Goal: Transaction & Acquisition: Purchase product/service

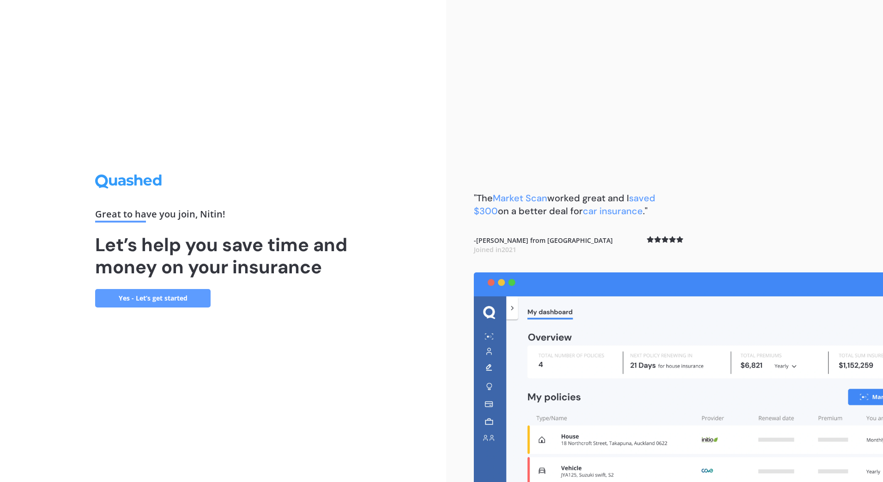
click at [185, 298] on link "Yes - Let’s get started" at bounding box center [152, 298] width 115 height 18
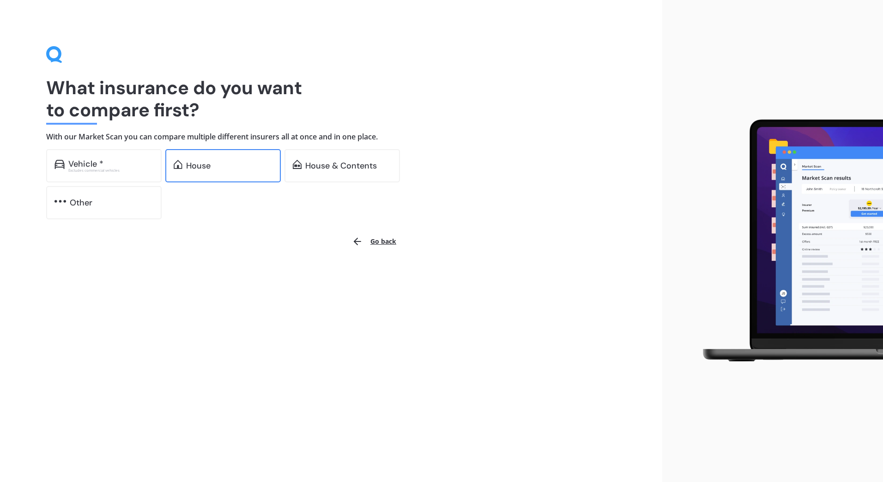
click at [217, 168] on div "House" at bounding box center [229, 165] width 86 height 9
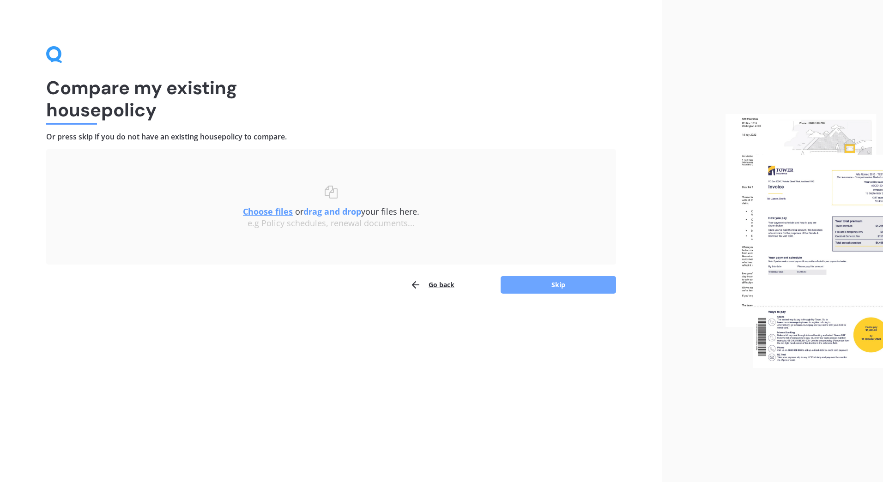
click at [561, 279] on button "Skip" at bounding box center [558, 285] width 115 height 18
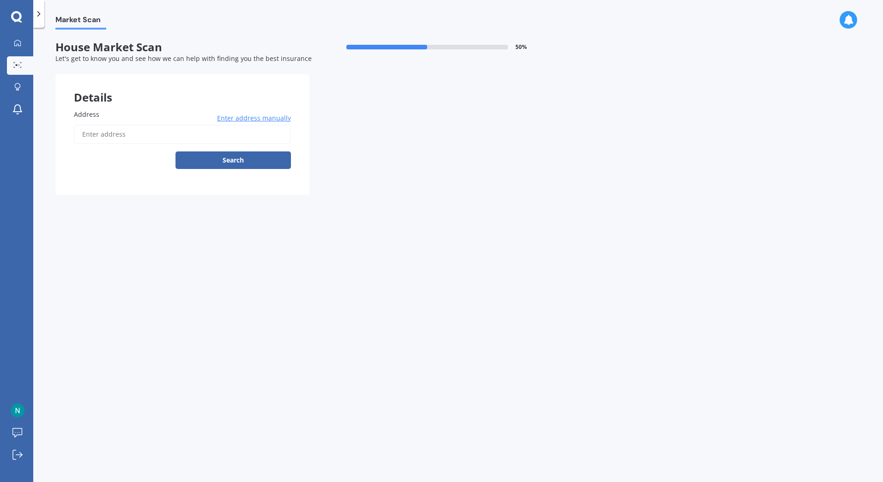
click at [161, 138] on input "Address" at bounding box center [182, 134] width 217 height 19
type input "[STREET_ADDRESS]"
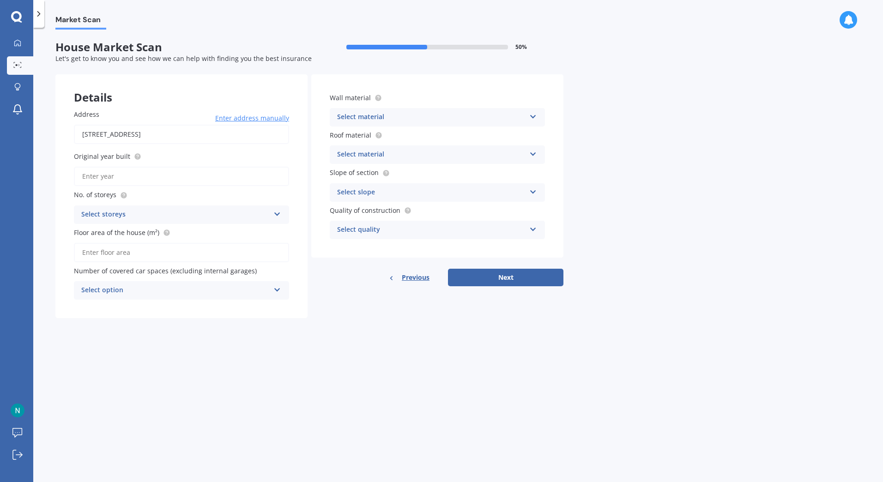
click at [222, 180] on input "Original year built" at bounding box center [181, 176] width 215 height 19
type input "2025"
click at [225, 215] on div "Select storeys" at bounding box center [175, 214] width 188 height 11
click at [222, 233] on div "1" at bounding box center [181, 232] width 214 height 17
click at [217, 253] on input "Floor area of the house (m²)" at bounding box center [181, 252] width 215 height 19
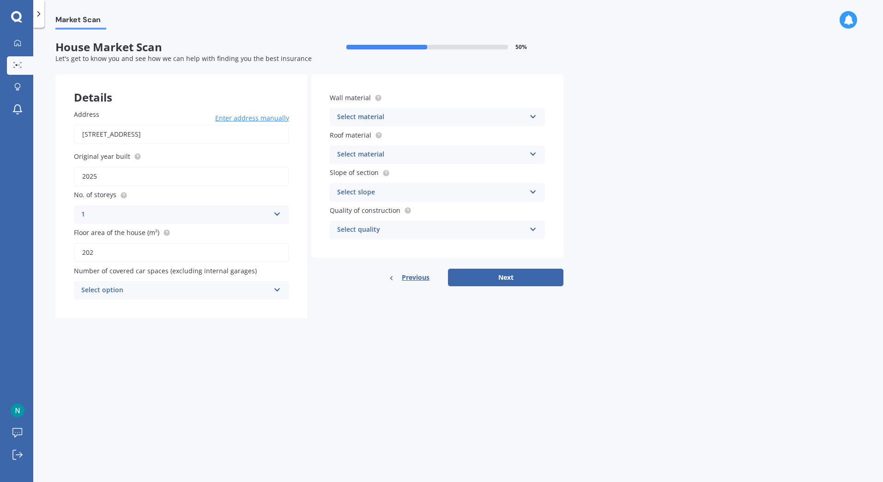
type input "202"
click at [172, 341] on div "Market Scan House Market Scan 50 % Let's get to know you and see how we can hel…" at bounding box center [458, 257] width 850 height 454
click at [174, 291] on div "Select option" at bounding box center [175, 290] width 188 height 11
click at [160, 337] on div "2" at bounding box center [181, 341] width 214 height 17
click at [425, 117] on div "Select material" at bounding box center [431, 117] width 188 height 11
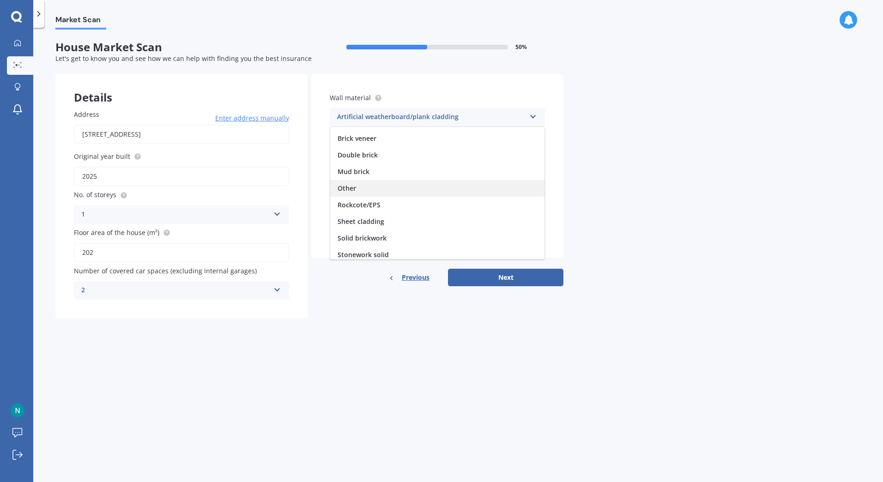
scroll to position [84, 0]
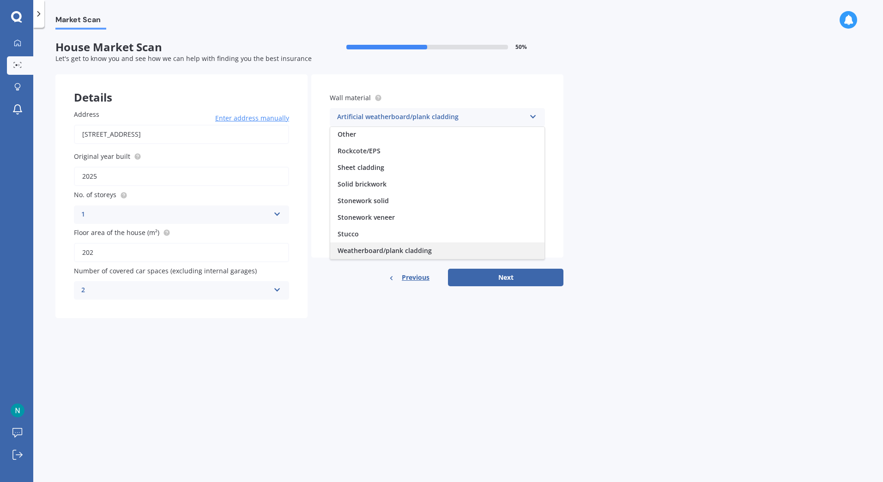
click at [430, 250] on span "Weatherboard/plank cladding" at bounding box center [385, 250] width 94 height 9
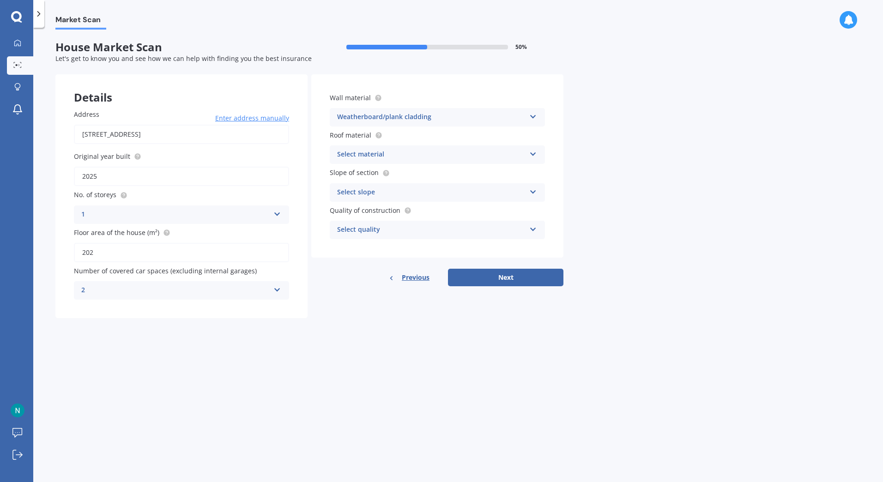
click at [499, 225] on div "Select quality" at bounding box center [431, 229] width 188 height 11
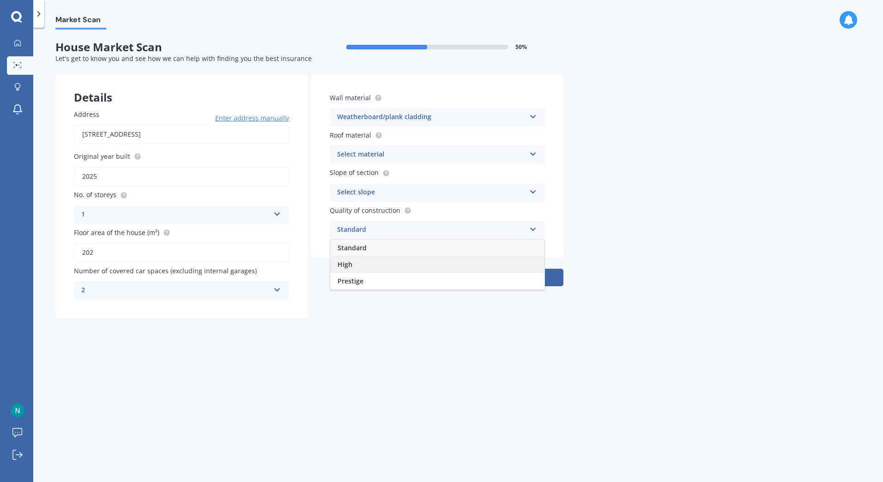
click at [491, 266] on div "High" at bounding box center [437, 264] width 214 height 17
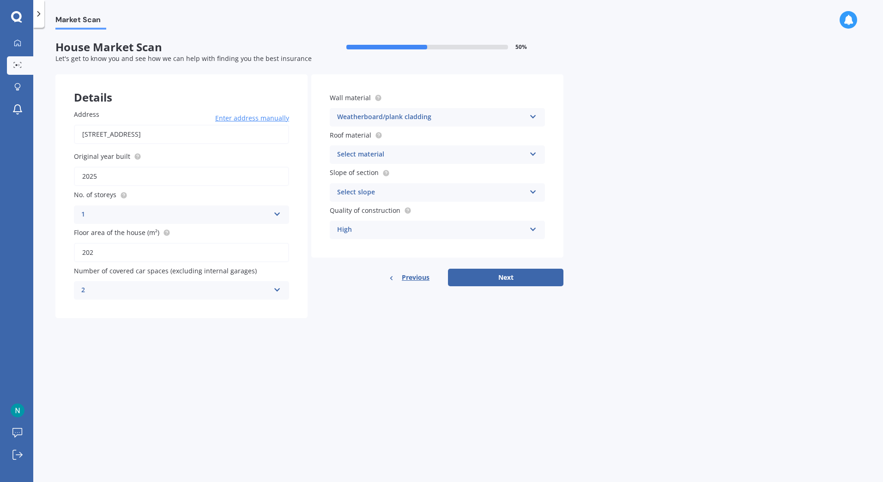
click at [477, 189] on div "Select slope" at bounding box center [431, 192] width 188 height 11
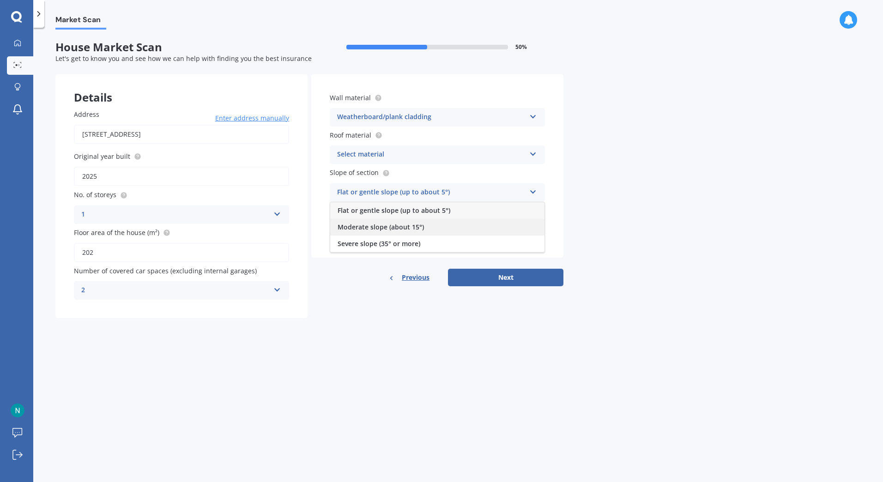
click at [473, 230] on div "Moderate slope (about 15°)" at bounding box center [437, 227] width 214 height 17
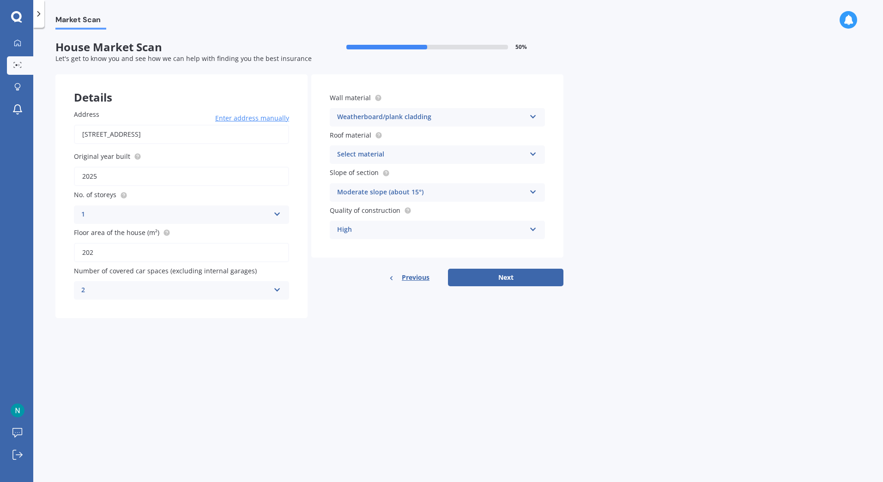
click at [461, 162] on div "Select material Flat fibre cement Flat membrane Flat metal covering Pitched con…" at bounding box center [437, 154] width 215 height 18
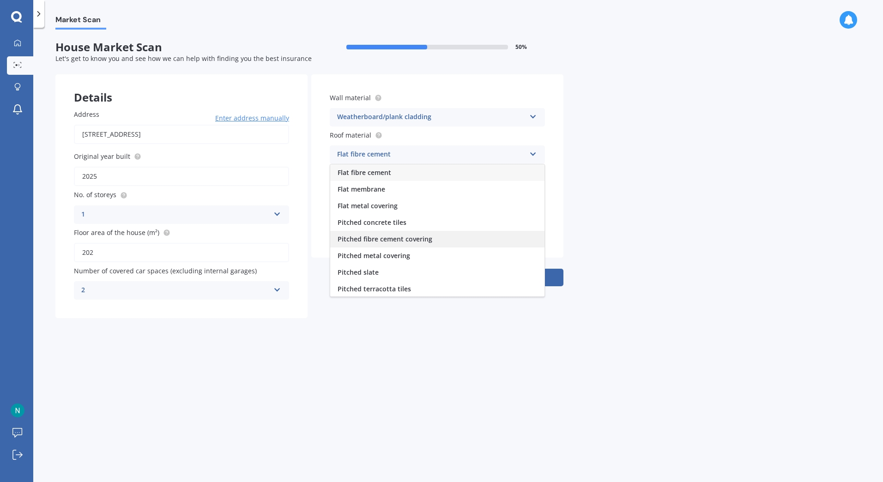
scroll to position [34, 0]
click at [593, 206] on div "Market Scan House Market Scan 50 % Let's get to know you and see how we can hel…" at bounding box center [458, 257] width 850 height 454
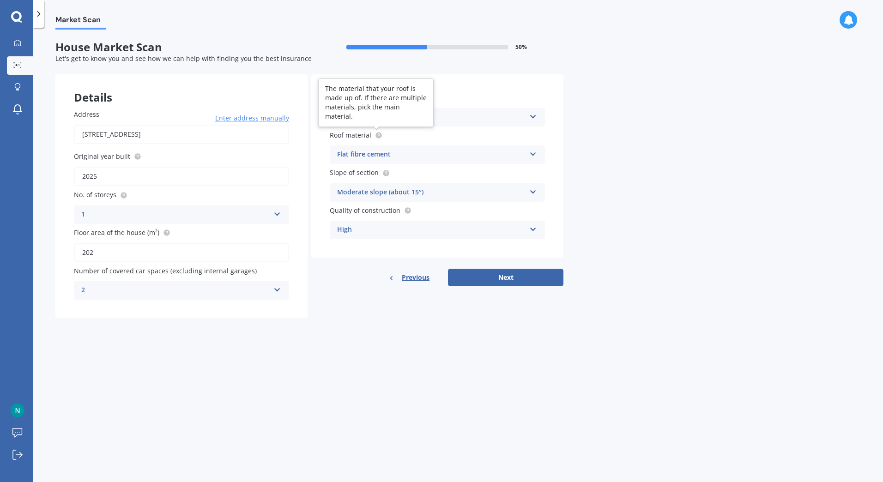
click at [378, 134] on icon at bounding box center [379, 135] width 2 height 2
click at [413, 156] on div "Flat fibre cement" at bounding box center [431, 154] width 188 height 11
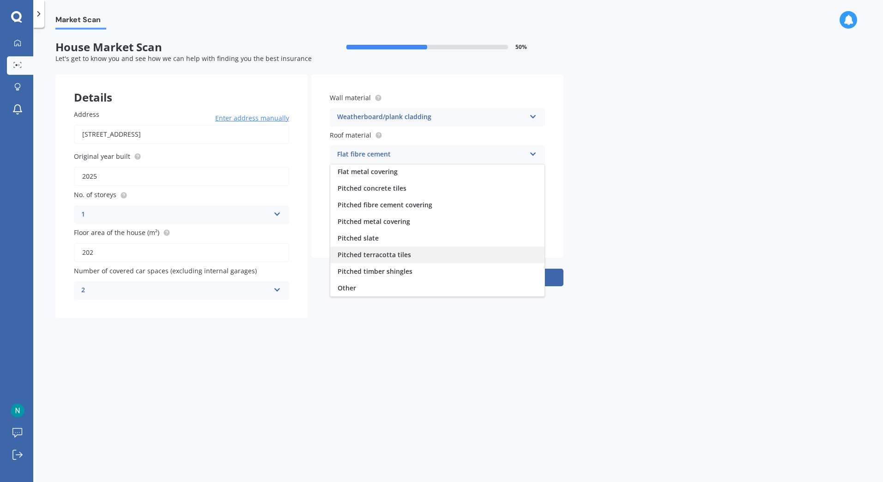
click at [413, 256] on div "Pitched terracotta tiles" at bounding box center [437, 255] width 214 height 17
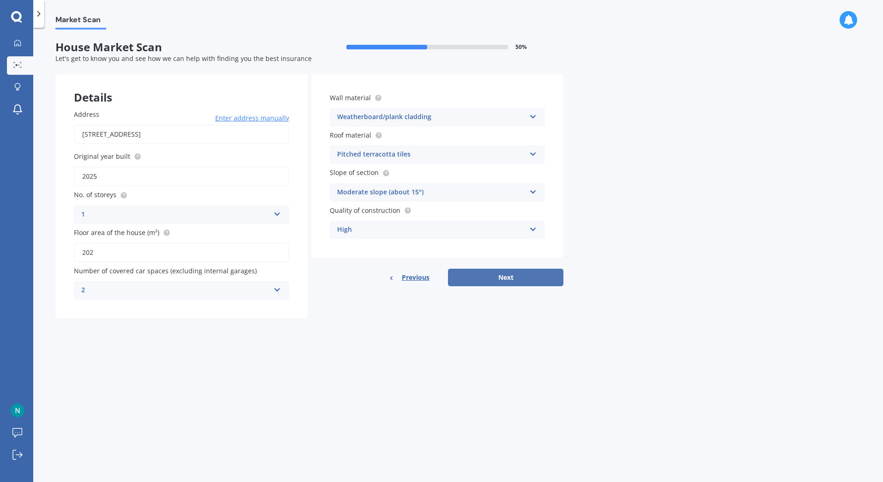
click at [510, 273] on button "Next" at bounding box center [505, 278] width 115 height 18
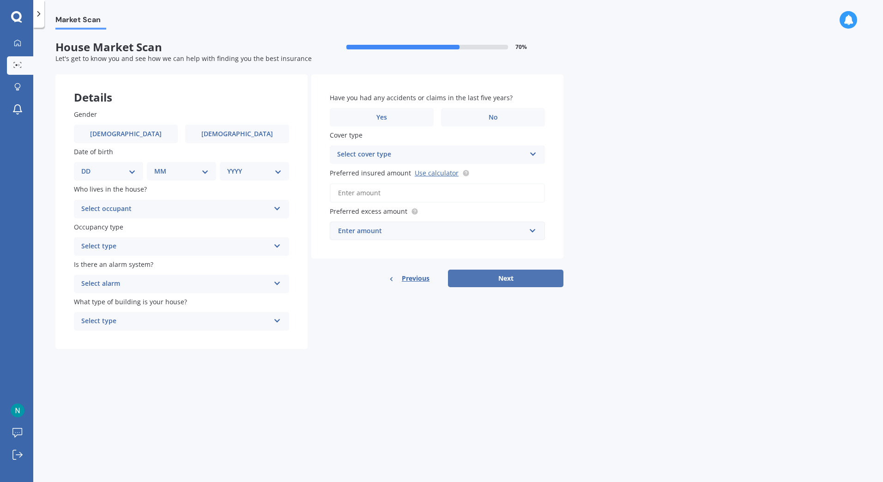
click at [510, 273] on button "Next" at bounding box center [505, 279] width 115 height 18
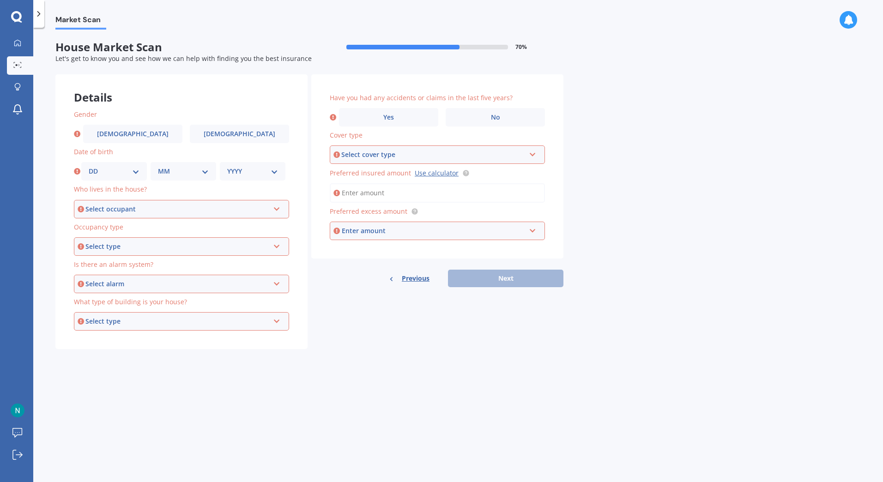
click at [144, 121] on div "Gender [DEMOGRAPHIC_DATA] [DEMOGRAPHIC_DATA]" at bounding box center [181, 126] width 215 height 34
click at [143, 129] on label "[DEMOGRAPHIC_DATA]" at bounding box center [132, 134] width 99 height 18
click at [0, 0] on input "[DEMOGRAPHIC_DATA]" at bounding box center [0, 0] width 0 height 0
click at [123, 173] on select "DD 01 02 03 04 05 06 07 08 09 10 11 12 13 14 15 16 17 18 19 20 21 22 23 24 25 2…" at bounding box center [114, 171] width 51 height 10
select select "07"
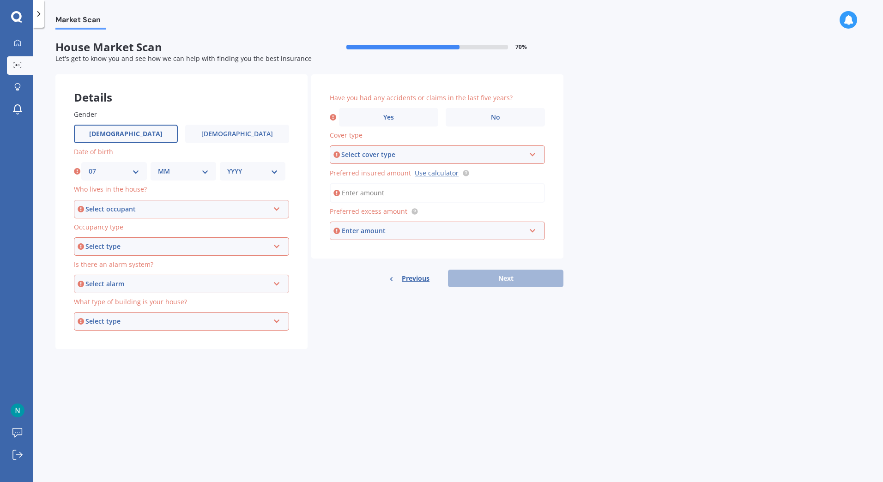
click at [89, 166] on select "DD 01 02 03 04 05 06 07 08 09 10 11 12 13 14 15 16 17 18 19 20 21 22 23 24 25 2…" at bounding box center [114, 171] width 51 height 10
click at [200, 135] on label "[DEMOGRAPHIC_DATA]" at bounding box center [237, 134] width 104 height 18
click at [0, 0] on input "[DEMOGRAPHIC_DATA]" at bounding box center [0, 0] width 0 height 0
click at [188, 166] on select "MM 01 02 03 04 05 06 07 08 09 10 11 12" at bounding box center [183, 171] width 51 height 10
click at [154, 134] on label "[DEMOGRAPHIC_DATA]" at bounding box center [126, 134] width 104 height 18
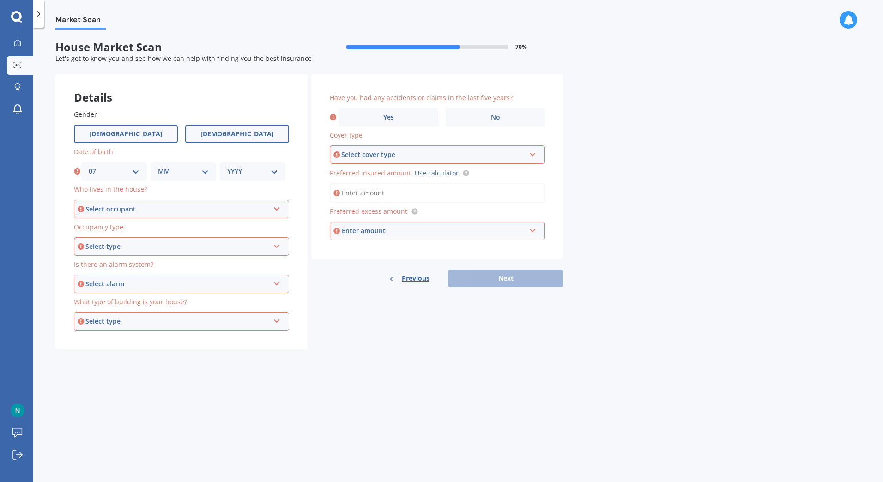
click at [0, 0] on input "[DEMOGRAPHIC_DATA]" at bounding box center [0, 0] width 0 height 0
click at [167, 170] on select "MM 01 02 03 04 05 06 07 08 09 10 11 12" at bounding box center [183, 171] width 51 height 10
select select "10"
click at [158, 166] on select "MM 01 02 03 04 05 06 07 08 09 10 11 12" at bounding box center [183, 171] width 51 height 10
click at [249, 178] on div "YYYY 2009 2008 2007 2006 2005 2004 2003 2002 2001 2000 1999 1998 1997 1996 1995…" at bounding box center [253, 171] width 66 height 18
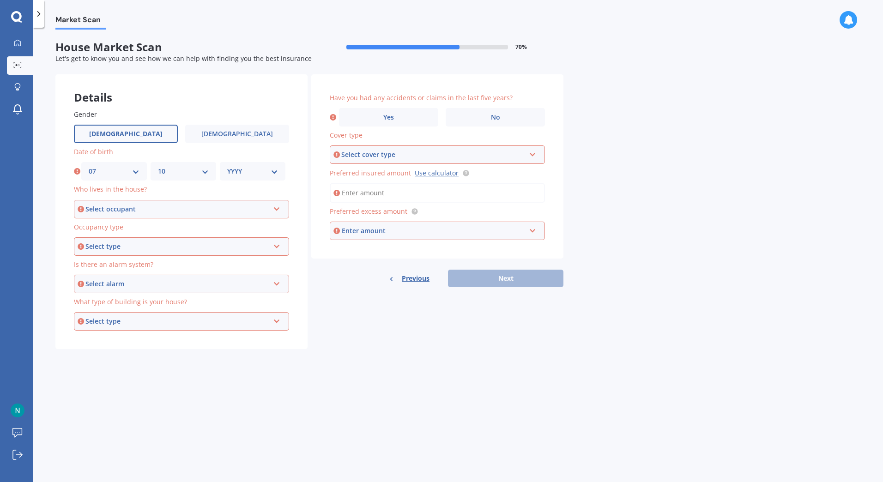
click at [254, 170] on select "YYYY 2009 2008 2007 2006 2005 2004 2003 2002 2001 2000 1999 1998 1997 1996 1995…" at bounding box center [252, 171] width 51 height 10
click at [227, 166] on select "YYYY 2009 2008 2007 2006 2005 2004 2003 2002 2001 2000 1999 1998 1997 1996 1995…" at bounding box center [252, 171] width 51 height 10
click at [187, 213] on div "Select occupant" at bounding box center [177, 209] width 184 height 10
click at [254, 178] on div "YYYY 2009 2008 2007 2006 2005 2004 2003 2002 2001 2000 1999 1998 1997 1996 1995…" at bounding box center [254, 171] width 69 height 18
click at [258, 172] on select "YYYY 2009 2008 2007 2006 2005 2004 2003 2002 2001 2000 1999 1998 1997 1996 1995…" at bounding box center [254, 171] width 54 height 10
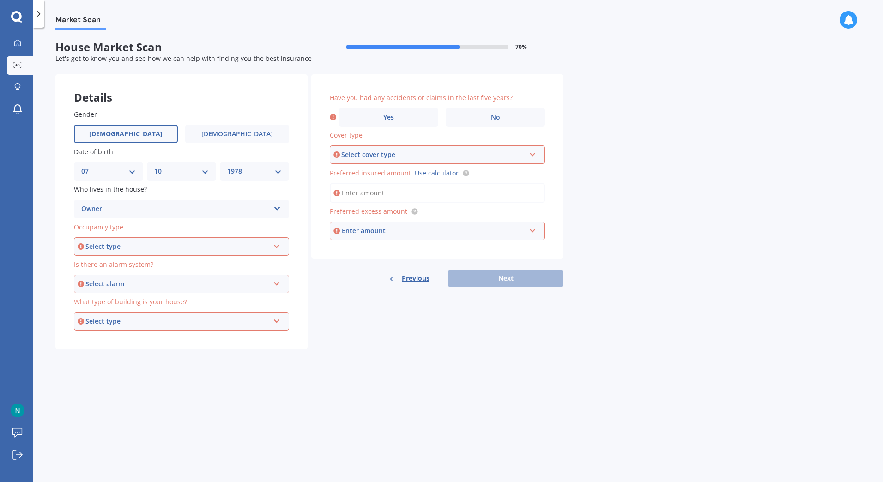
select select "1979"
click at [227, 166] on select "YYYY 2009 2008 2007 2006 2005 2004 2003 2002 2001 2000 1999 1998 1997 1996 1995…" at bounding box center [254, 171] width 54 height 10
click at [142, 214] on div "Owner" at bounding box center [175, 209] width 188 height 11
click at [142, 212] on div "Owner" at bounding box center [175, 209] width 188 height 11
click at [149, 247] on div "Select type" at bounding box center [177, 247] width 184 height 10
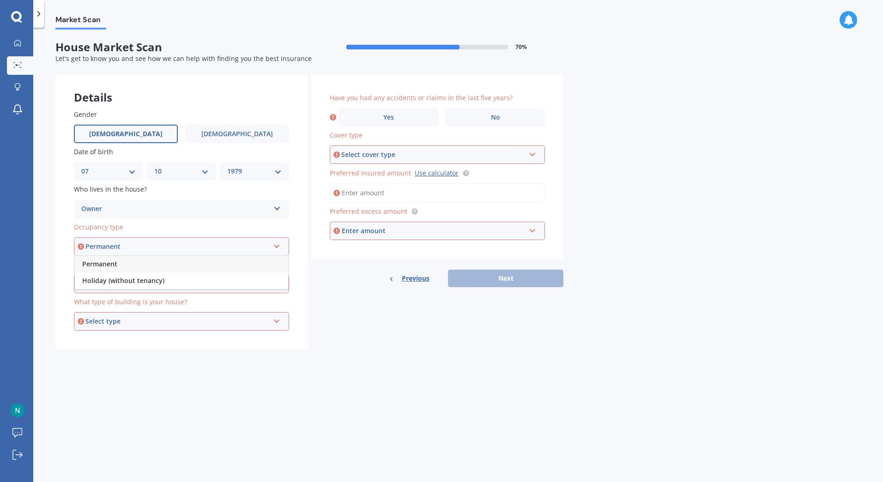
click at [148, 266] on div "Permanent" at bounding box center [181, 264] width 213 height 17
click at [152, 287] on div "Select alarm" at bounding box center [177, 284] width 184 height 10
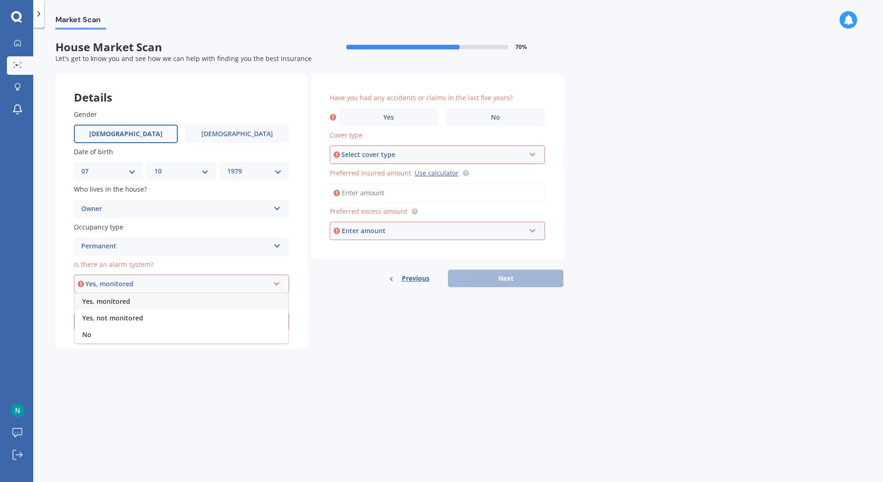
click at [127, 302] on span "Yes, monitored" at bounding box center [106, 301] width 48 height 9
click at [132, 325] on div "Select type" at bounding box center [177, 321] width 184 height 10
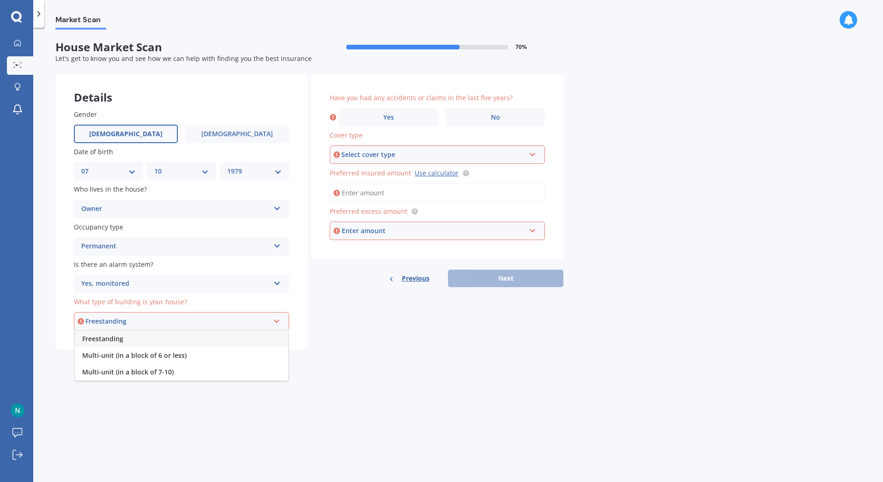
click at [131, 339] on div "Freestanding" at bounding box center [181, 339] width 213 height 17
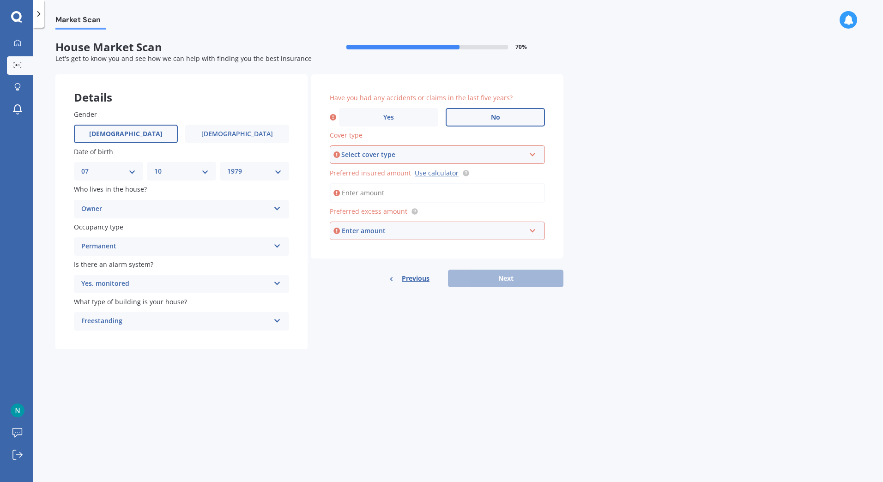
click at [476, 121] on label "No" at bounding box center [495, 117] width 99 height 18
click at [0, 0] on input "No" at bounding box center [0, 0] width 0 height 0
click at [398, 161] on div "Select cover type High" at bounding box center [437, 154] width 215 height 18
click at [388, 155] on div "High" at bounding box center [433, 155] width 184 height 10
click at [389, 155] on div "Select cover type" at bounding box center [433, 155] width 184 height 10
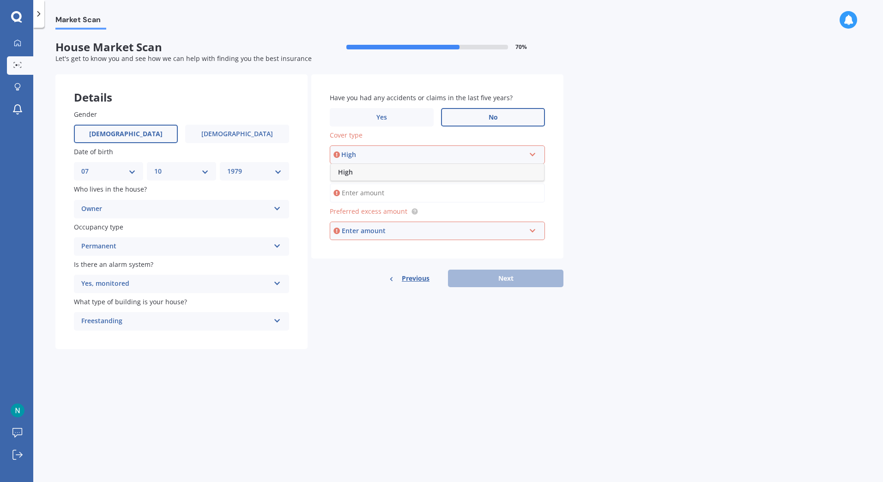
click at [368, 172] on div "High" at bounding box center [437, 172] width 213 height 17
click at [438, 173] on link "Use calculator" at bounding box center [437, 173] width 44 height 9
